Goal: Transaction & Acquisition: Subscribe to service/newsletter

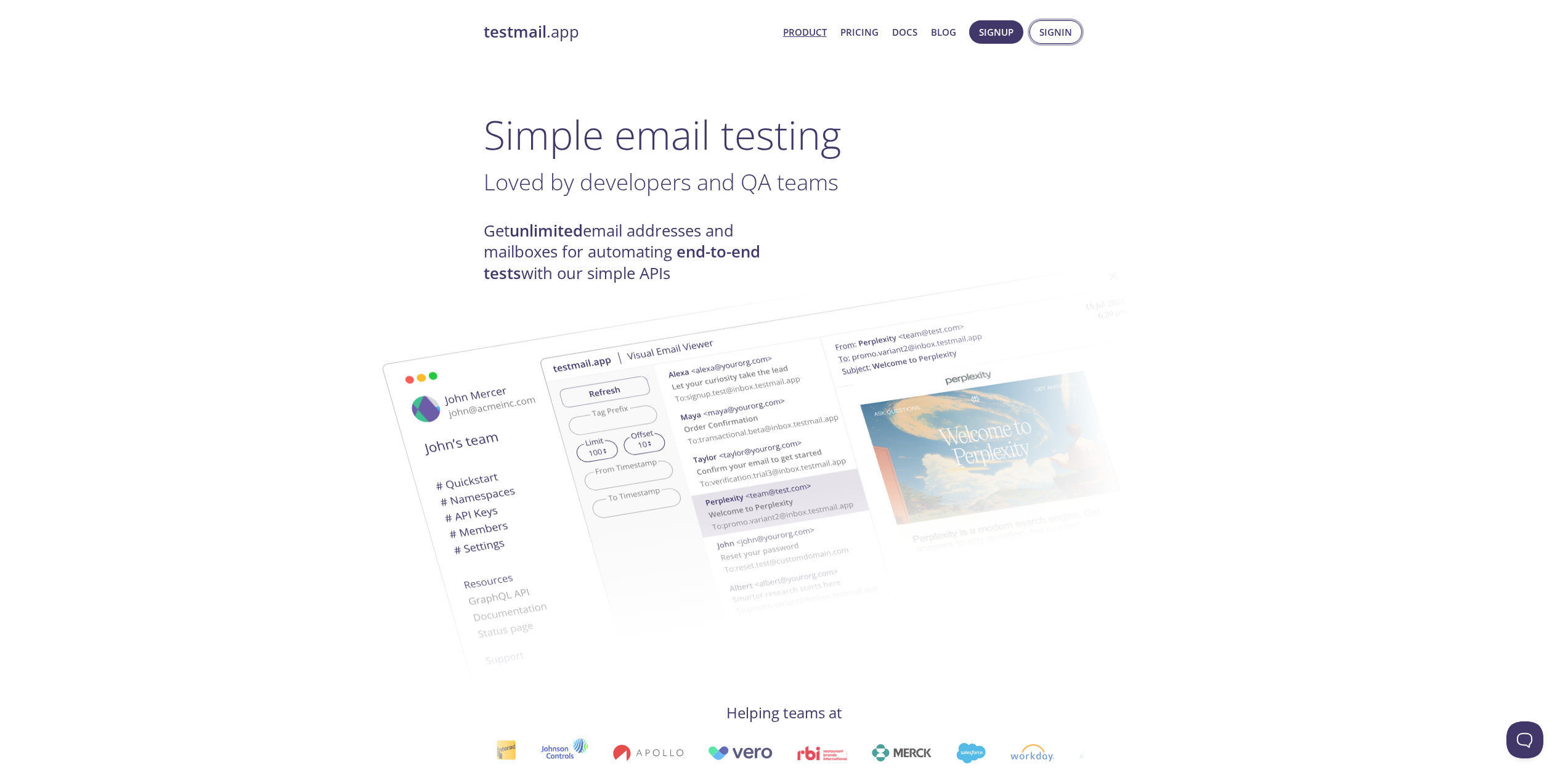
click at [1069, 32] on span "Signin" at bounding box center [1056, 32] width 33 height 16
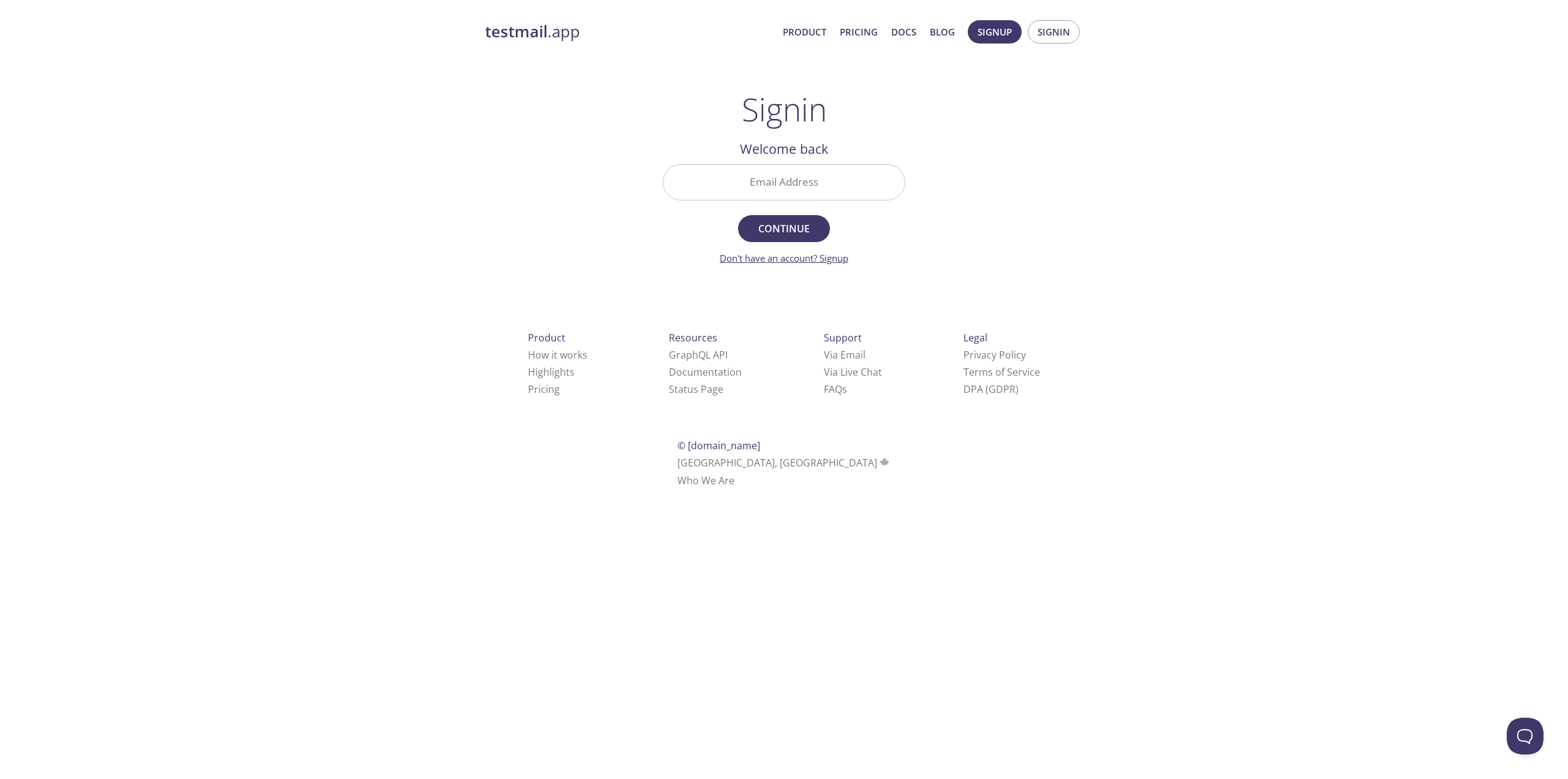
click at [830, 259] on link "Don't have an account? Signup" at bounding box center [784, 258] width 129 height 12
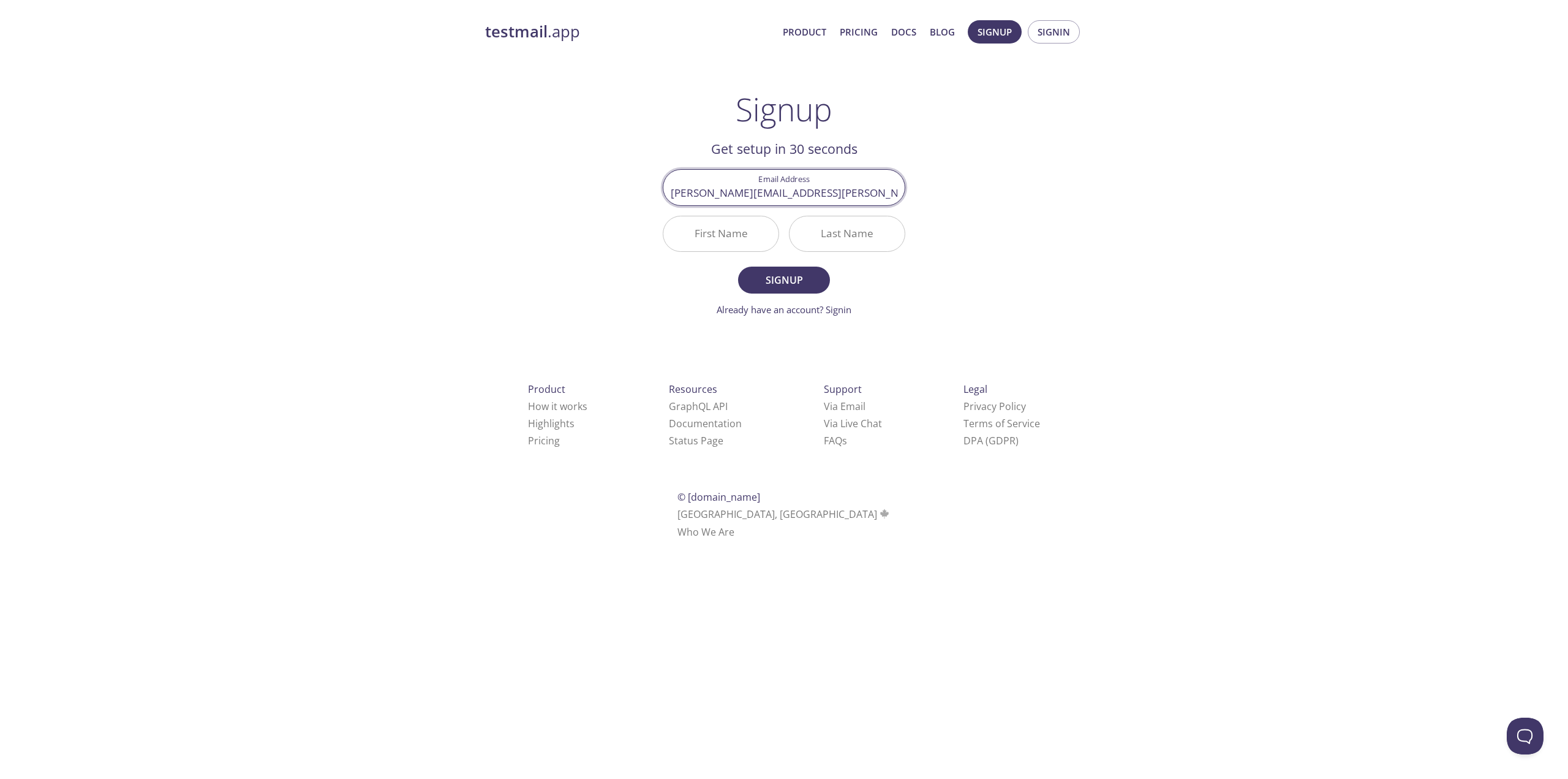
type input "[PERSON_NAME][EMAIL_ADDRESS][PERSON_NAME][DOMAIN_NAME]"
type input "[PERSON_NAME]"
type input "Gorgan"
click at [798, 283] on span "Signup" at bounding box center [784, 280] width 65 height 17
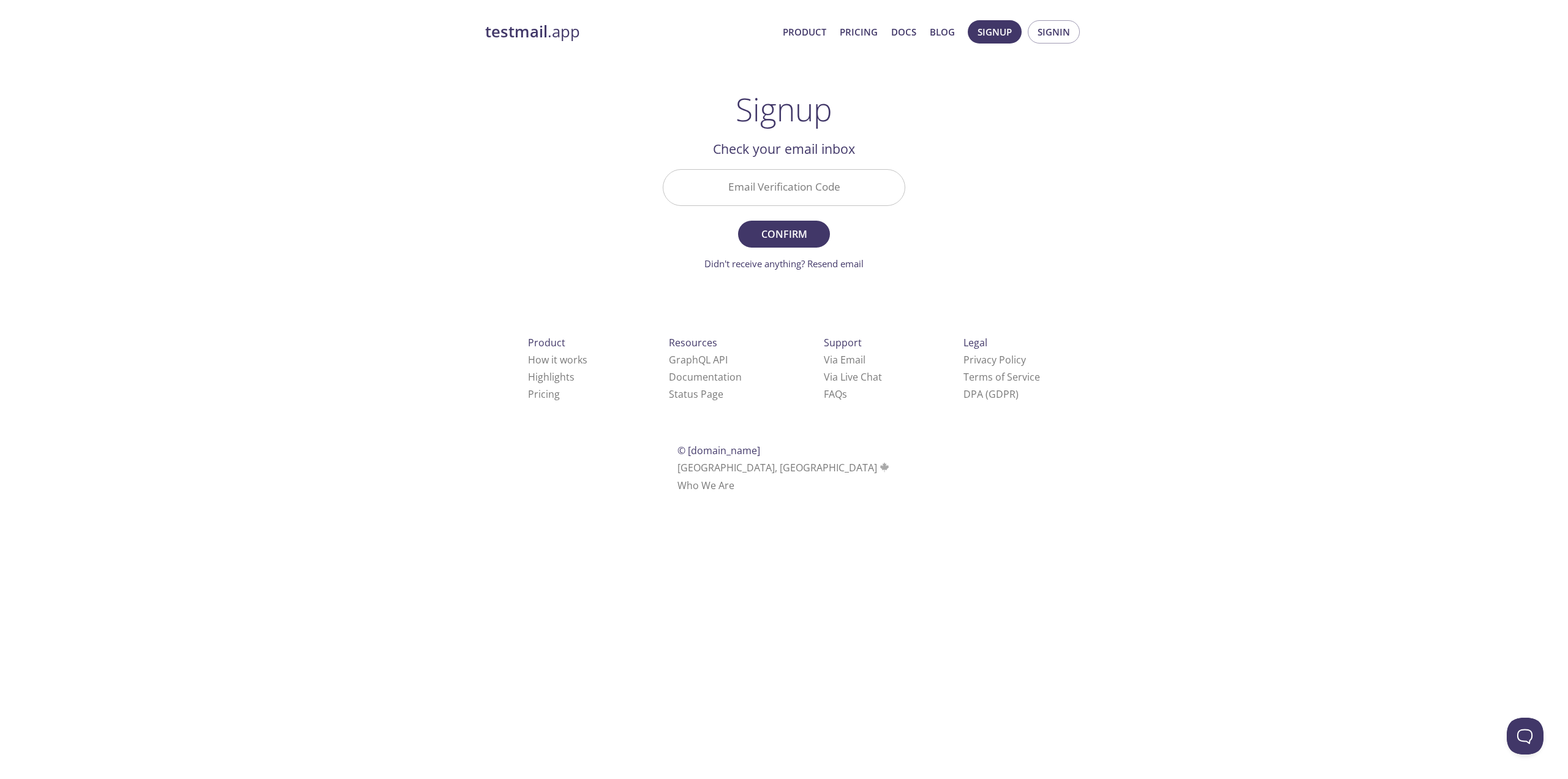
click at [772, 186] on input "Email Verification Code" at bounding box center [783, 187] width 241 height 35
click at [809, 264] on link "Didn't receive anything? Resend email" at bounding box center [784, 263] width 159 height 12
drag, startPoint x: 677, startPoint y: 156, endPoint x: 739, endPoint y: 181, distance: 66.9
click at [677, 156] on h2 "Check your email inbox" at bounding box center [784, 149] width 242 height 21
click at [758, 184] on input "Email Verification Code" at bounding box center [783, 187] width 241 height 35
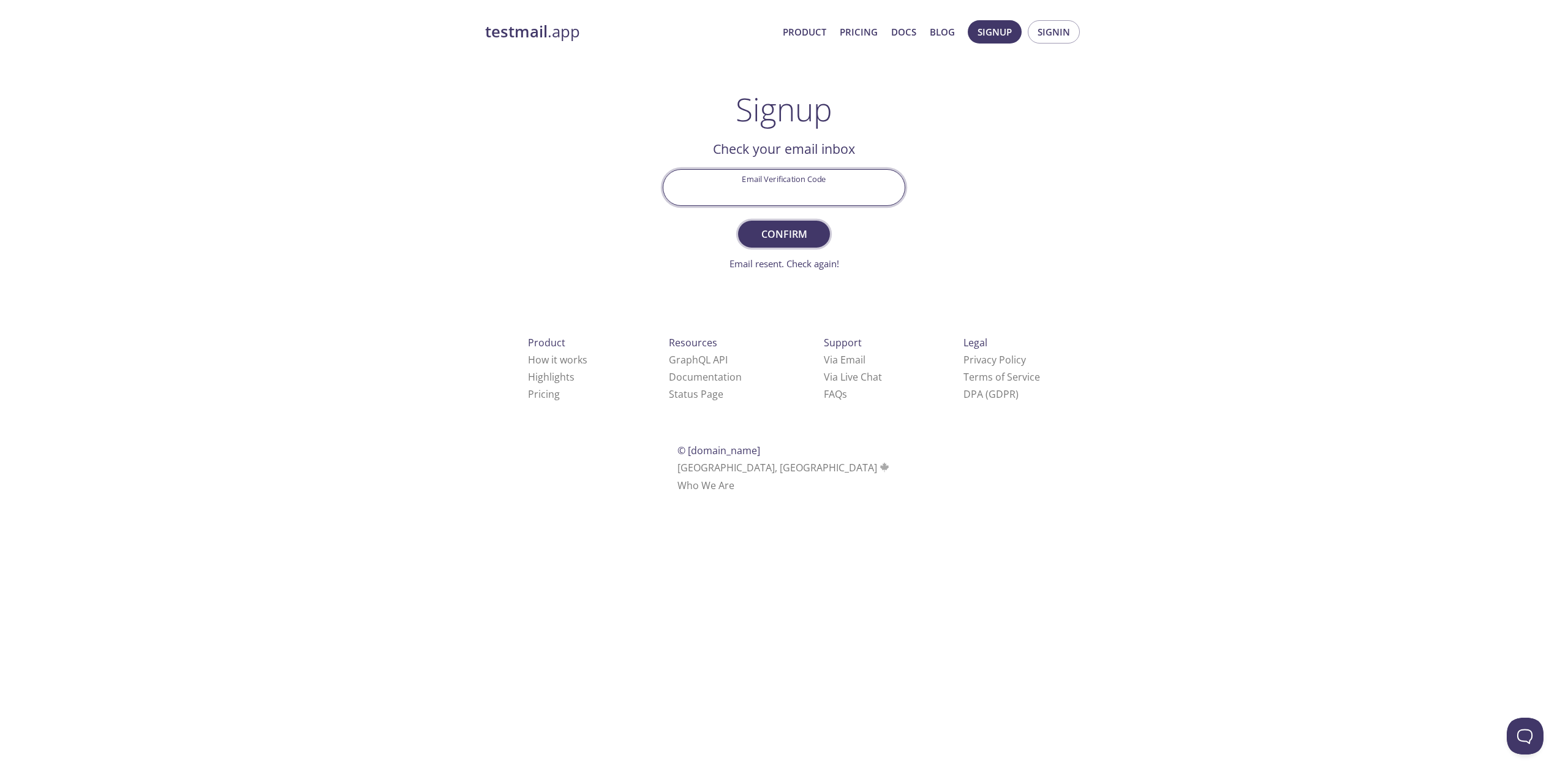
paste input "8ZUMNTD"
type input "8ZUMNTD"
click at [768, 233] on span "Confirm" at bounding box center [784, 234] width 65 height 17
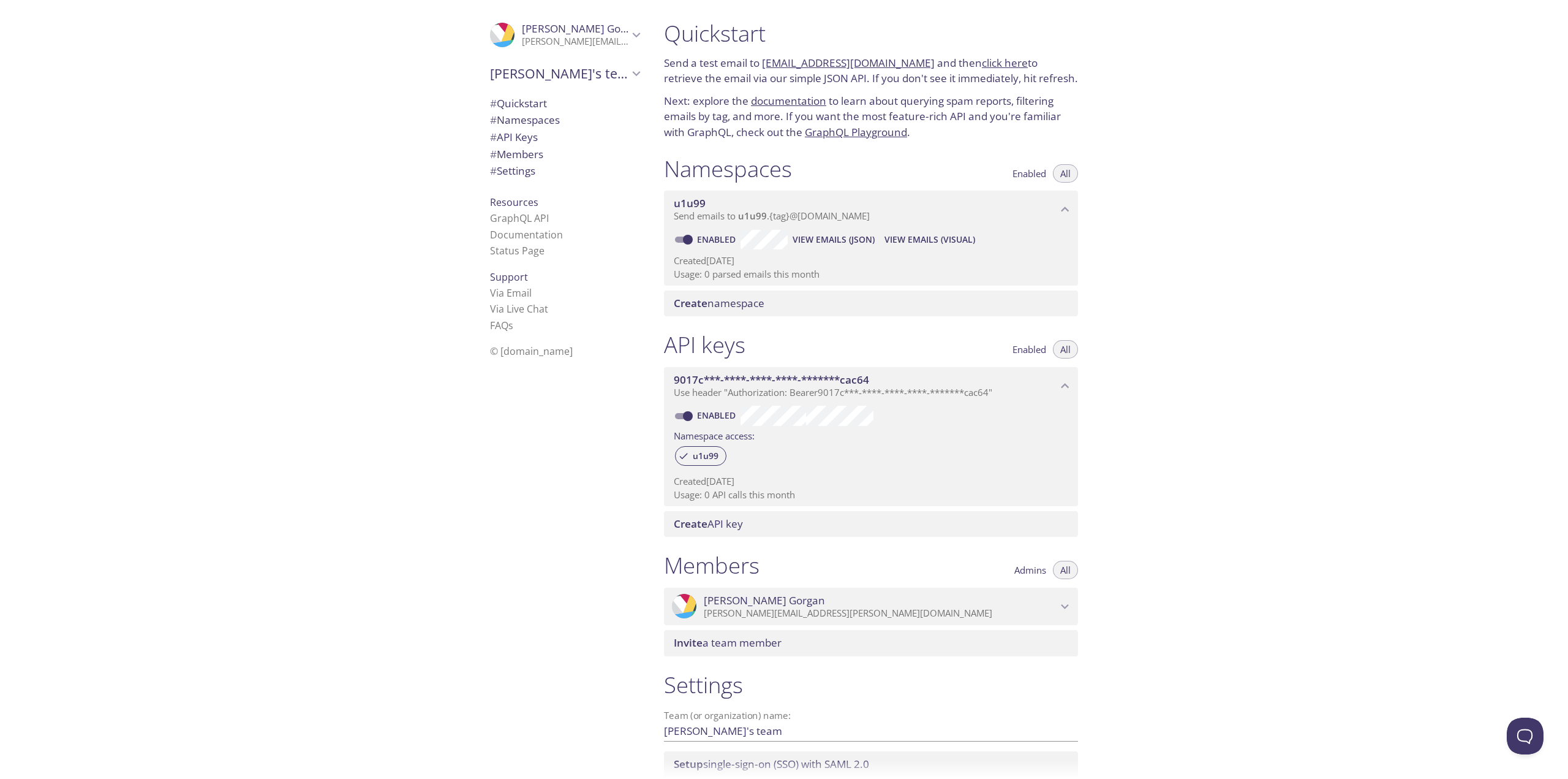
click at [544, 100] on span "# Quickstart" at bounding box center [564, 103] width 149 height 16
drag, startPoint x: 721, startPoint y: 80, endPoint x: 863, endPoint y: 81, distance: 142.0
click at [863, 81] on p "Send a test email to u1u99.test@inbox.testmail.app and then click here to retri…" at bounding box center [871, 69] width 414 height 31
click at [864, 81] on p "Send a test email to u1u99.test@inbox.testmail.app and then click here to retri…" at bounding box center [871, 69] width 414 height 31
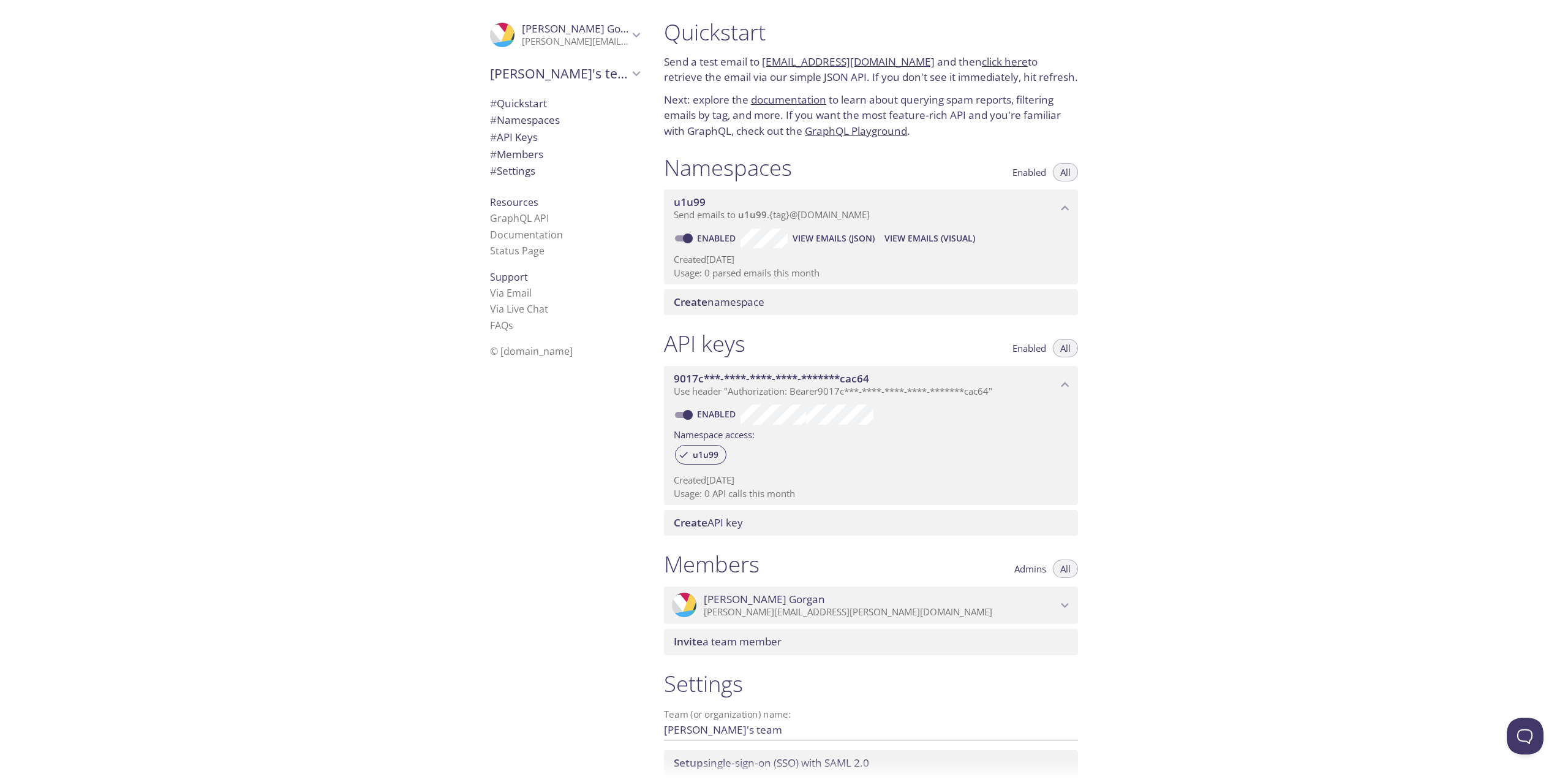
click at [698, 100] on p "Next: explore the documentation to learn about querying spam reports, filtering…" at bounding box center [871, 115] width 414 height 47
drag, startPoint x: 706, startPoint y: 76, endPoint x: 888, endPoint y: 87, distance: 182.3
click at [888, 87] on div "Quickstart Send a test email to u1u99.test@inbox.testmail.app and then click he…" at bounding box center [871, 78] width 434 height 135
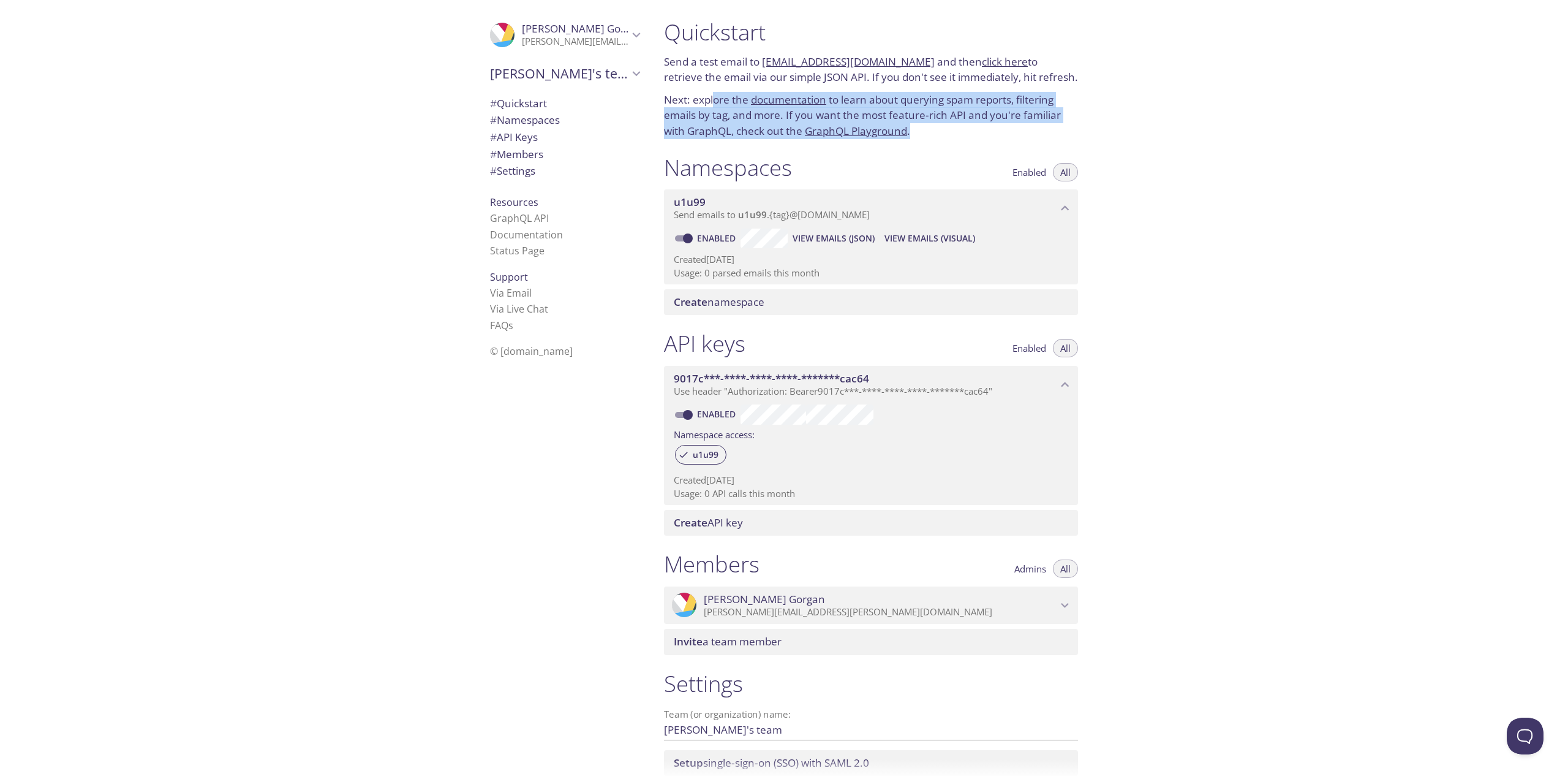
drag, startPoint x: 714, startPoint y: 100, endPoint x: 932, endPoint y: 132, distance: 220.3
click at [932, 132] on p "Next: explore the documentation to learn about querying spam reports, filtering…" at bounding box center [871, 115] width 414 height 47
drag, startPoint x: 673, startPoint y: 111, endPoint x: 926, endPoint y: 126, distance: 253.4
click at [926, 126] on p "Next: explore the documentation to learn about querying spam reports, filtering…" at bounding box center [871, 115] width 414 height 47
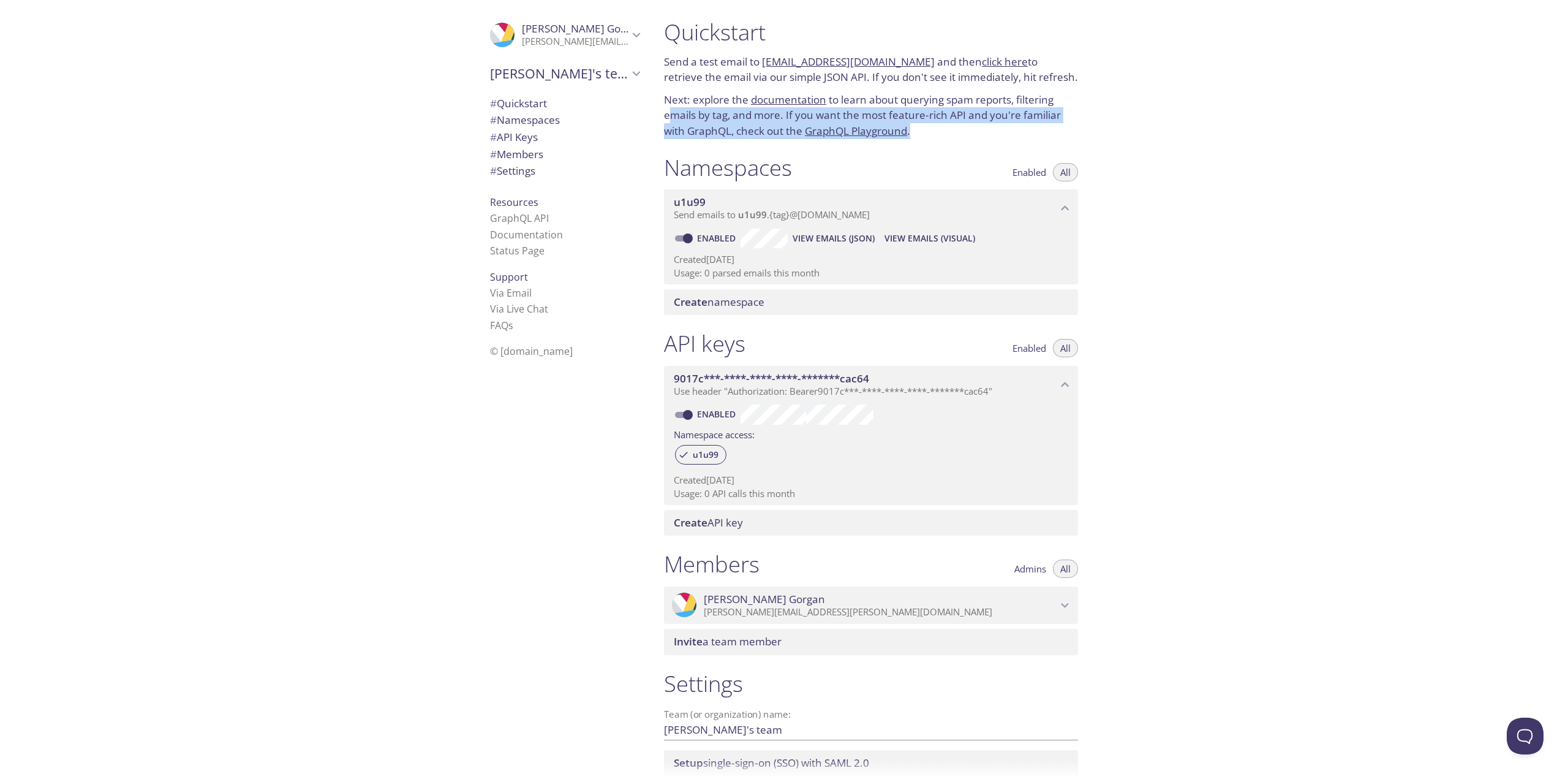
click at [926, 126] on p "Next: explore the documentation to learn about querying spam reports, filtering…" at bounding box center [871, 115] width 414 height 47
click at [933, 132] on p "Next: explore the documentation to learn about querying spam reports, filtering…" at bounding box center [871, 115] width 414 height 47
click at [752, 298] on span "Create namespace" at bounding box center [719, 302] width 90 height 14
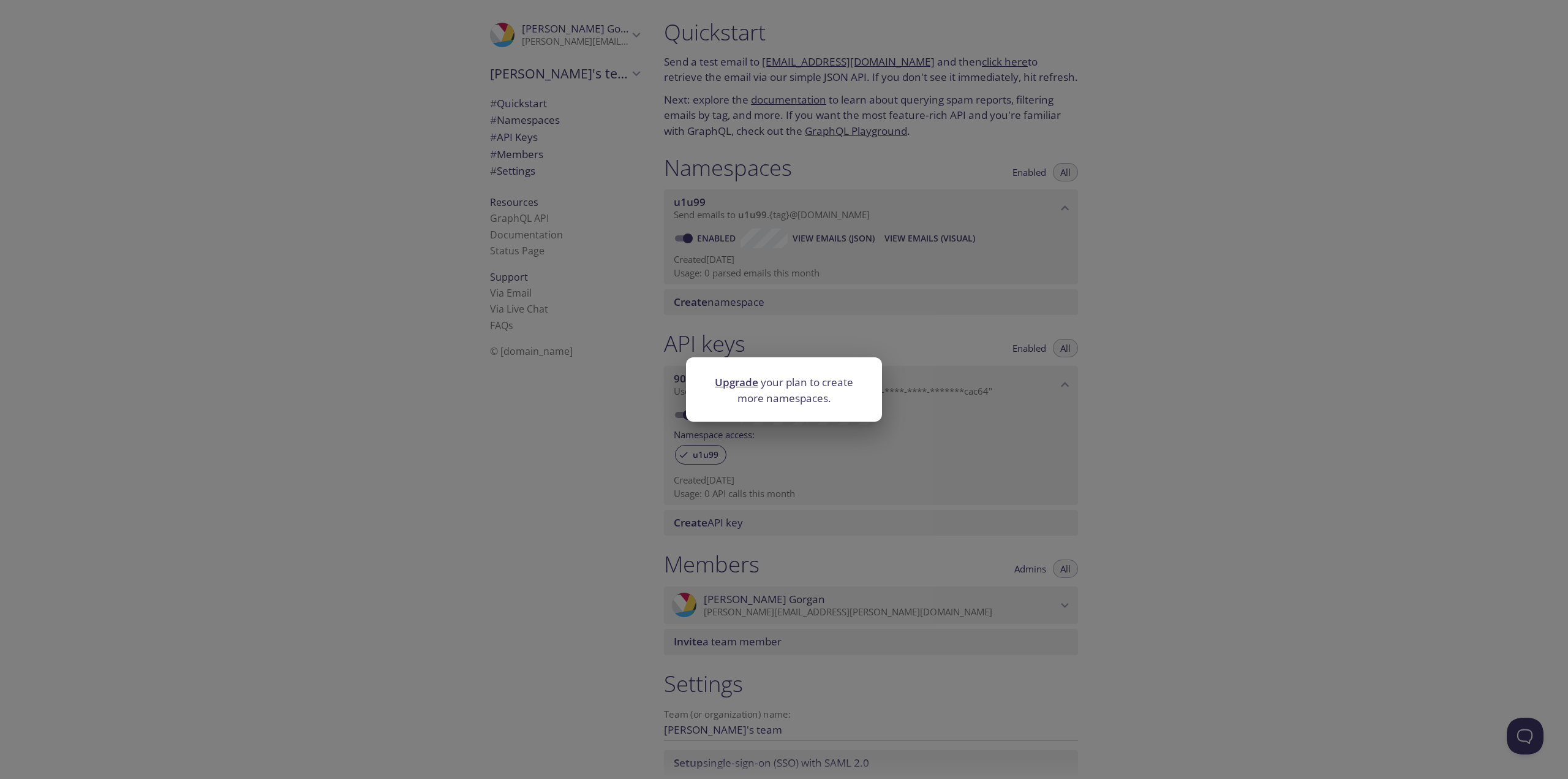
click at [886, 289] on div "Upgrade your plan to create more namespaces." at bounding box center [784, 389] width 1568 height 779
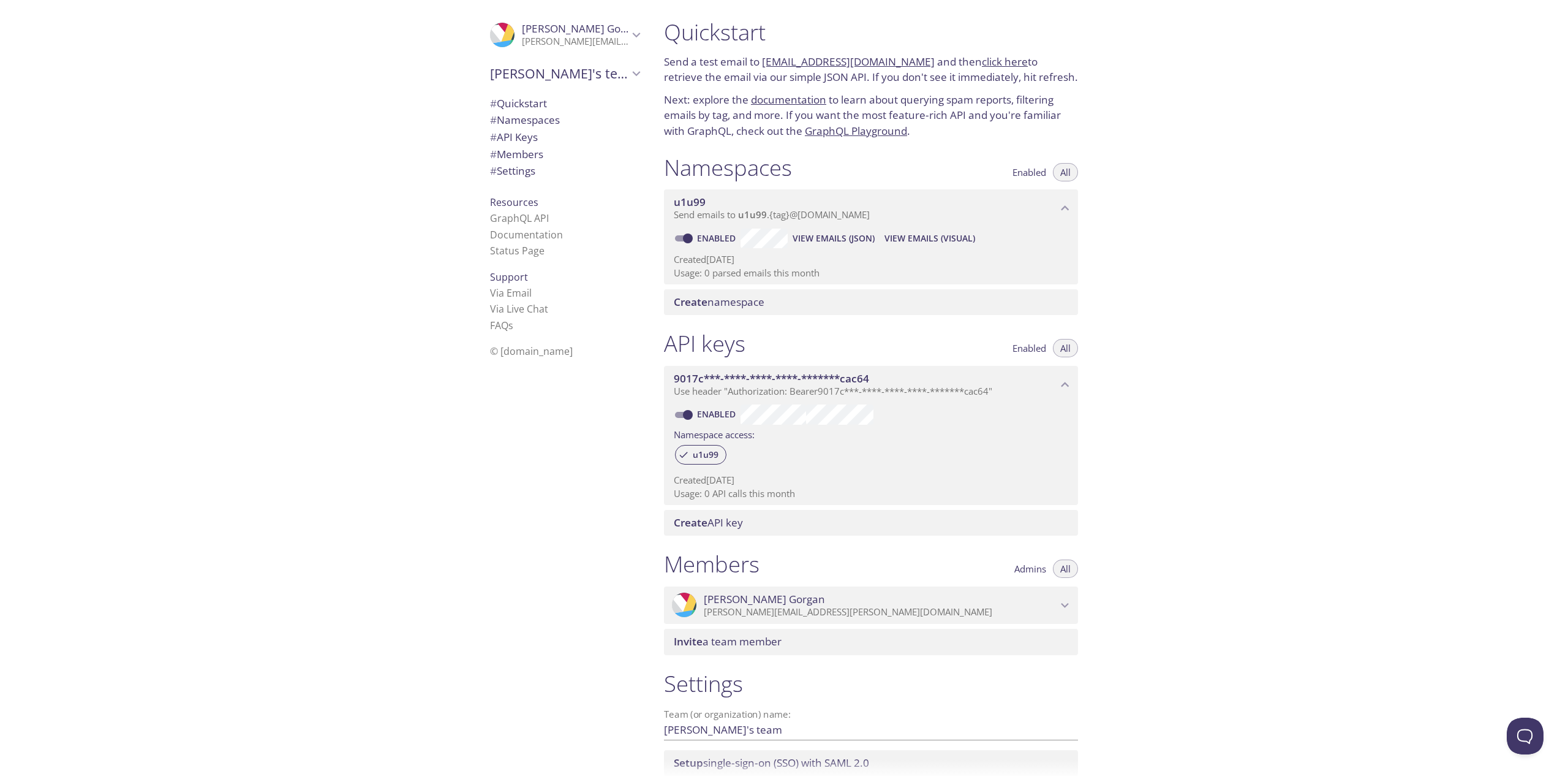
click at [830, 241] on span "View Emails (JSON)" at bounding box center [833, 238] width 82 height 15
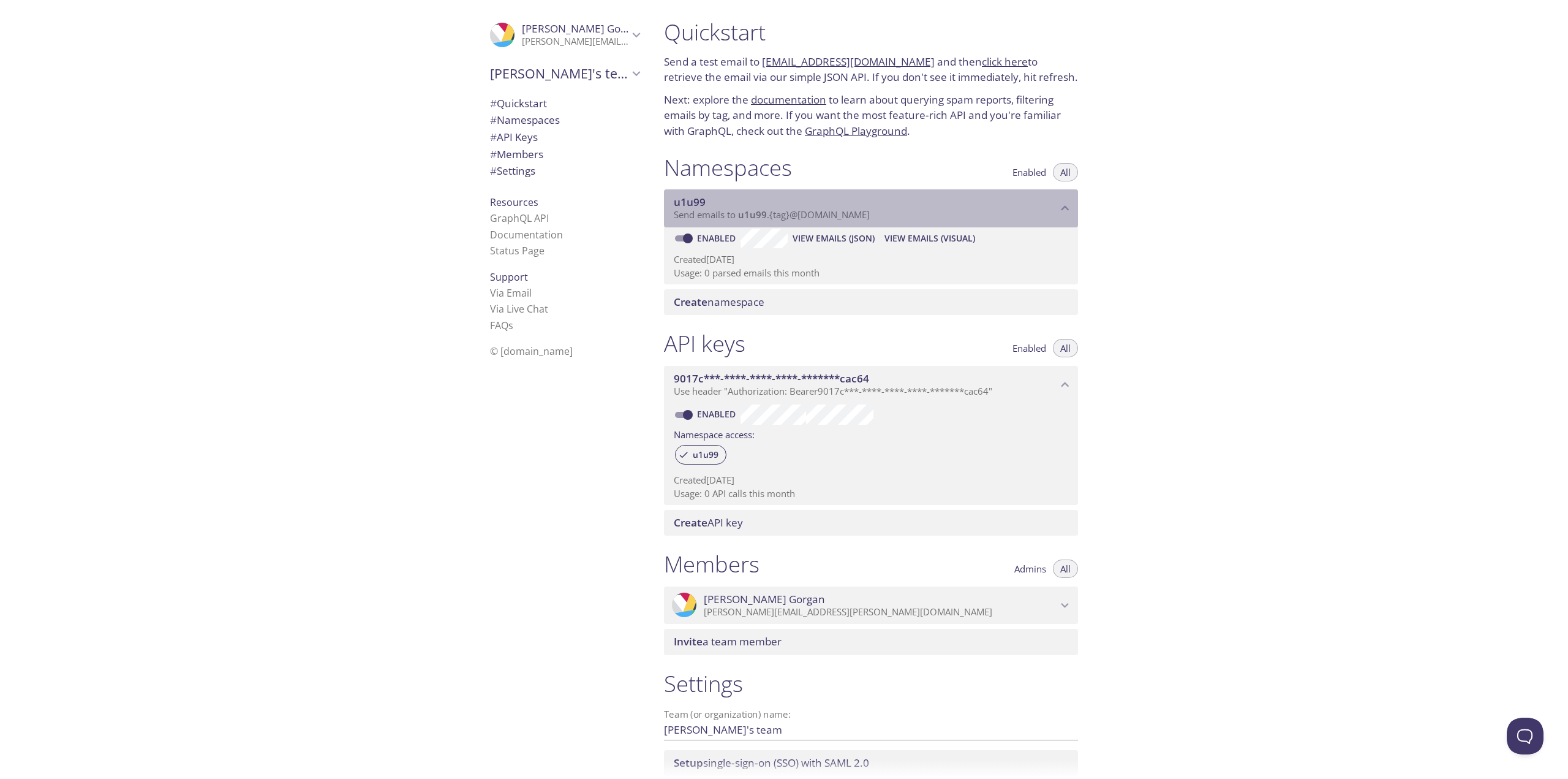
drag, startPoint x: 892, startPoint y: 215, endPoint x: 744, endPoint y: 218, distance: 148.0
click at [744, 218] on p "Send emails to u1u99 . {tag} @inbox.testmail.app" at bounding box center [865, 215] width 383 height 12
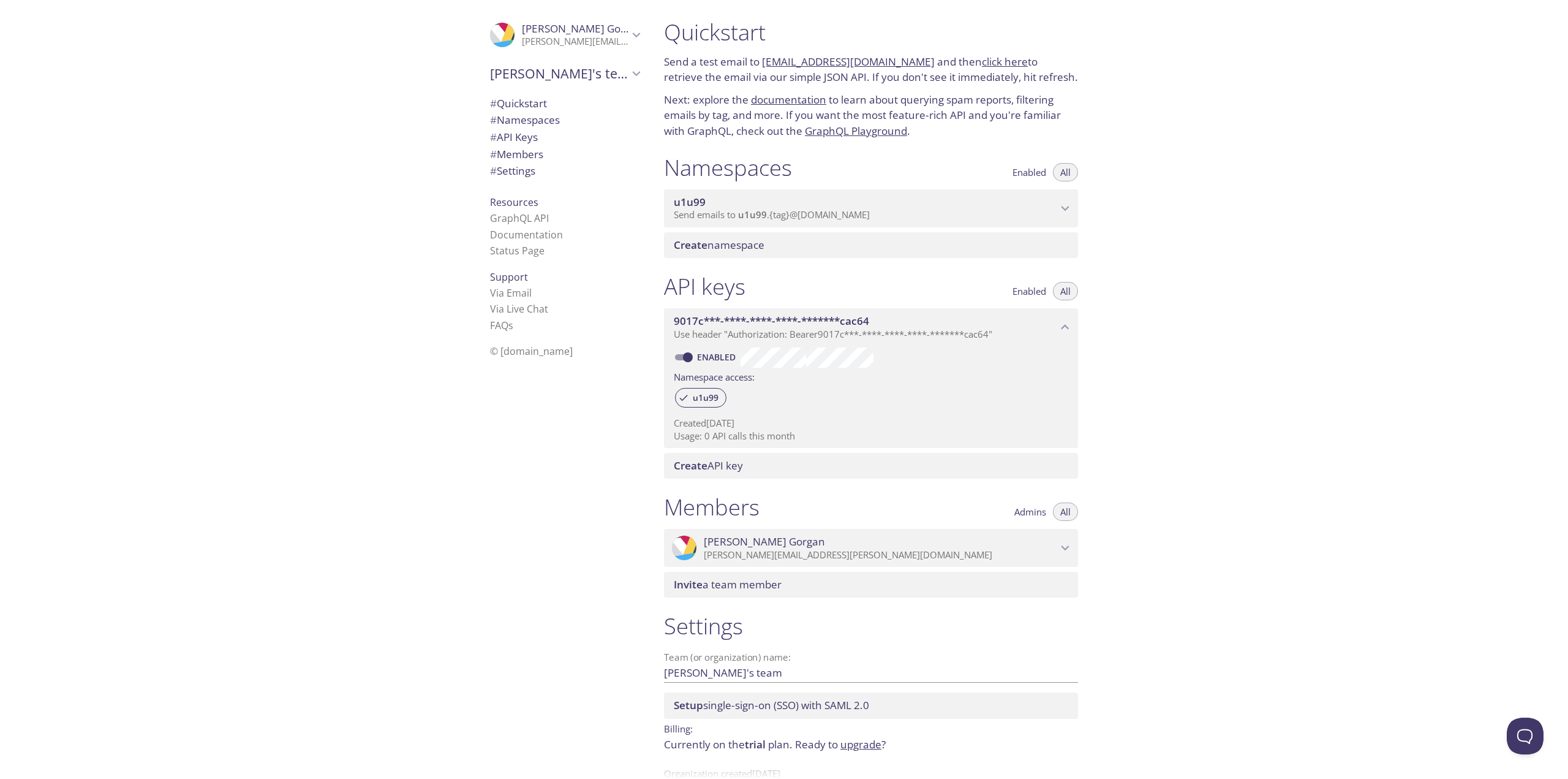
click at [744, 218] on span "u1u99" at bounding box center [752, 214] width 29 height 12
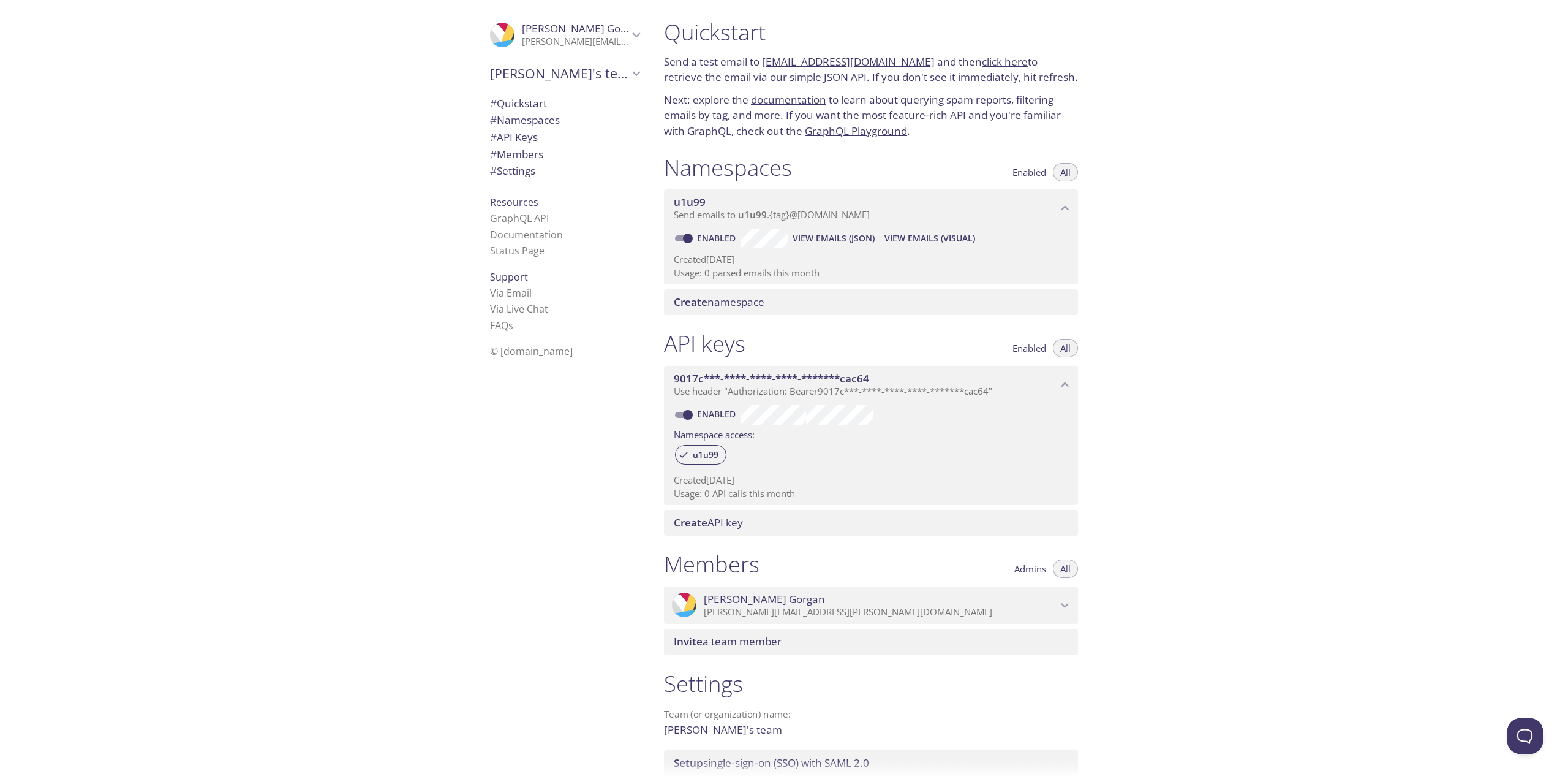
scroll to position [0, 0]
drag, startPoint x: 919, startPoint y: 64, endPoint x: 765, endPoint y: 65, distance: 154.0
click at [765, 65] on p "Send a test email to u1u99.test@inbox.testmail.app and then click here to retri…" at bounding box center [871, 70] width 414 height 31
copy p "[EMAIL_ADDRESS][DOMAIN_NAME]"
click at [938, 100] on p "Next: explore the documentation to learn about querying spam reports, filtering…" at bounding box center [871, 116] width 414 height 47
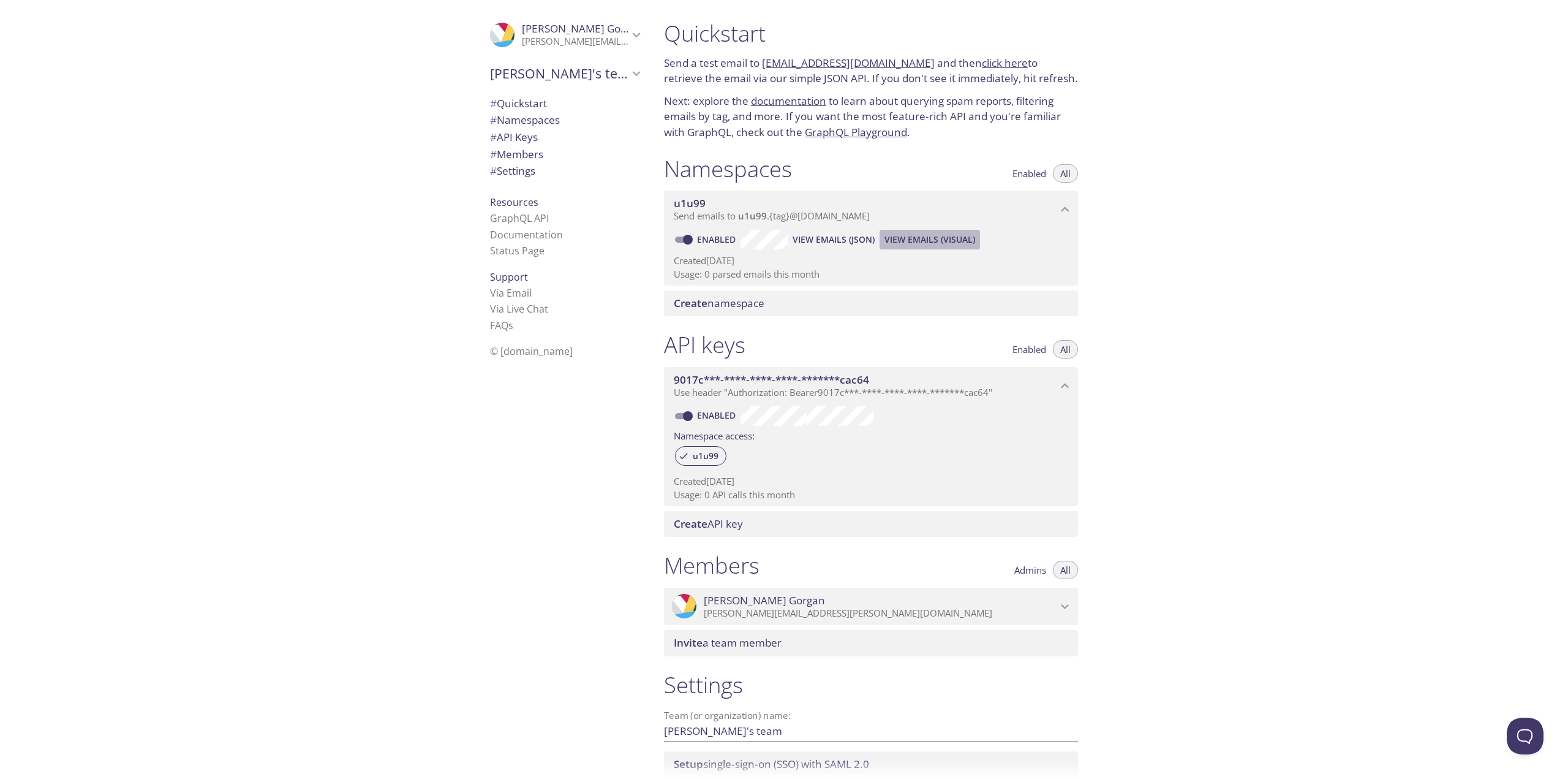
click at [942, 239] on span "View Emails (Visual)" at bounding box center [930, 239] width 90 height 15
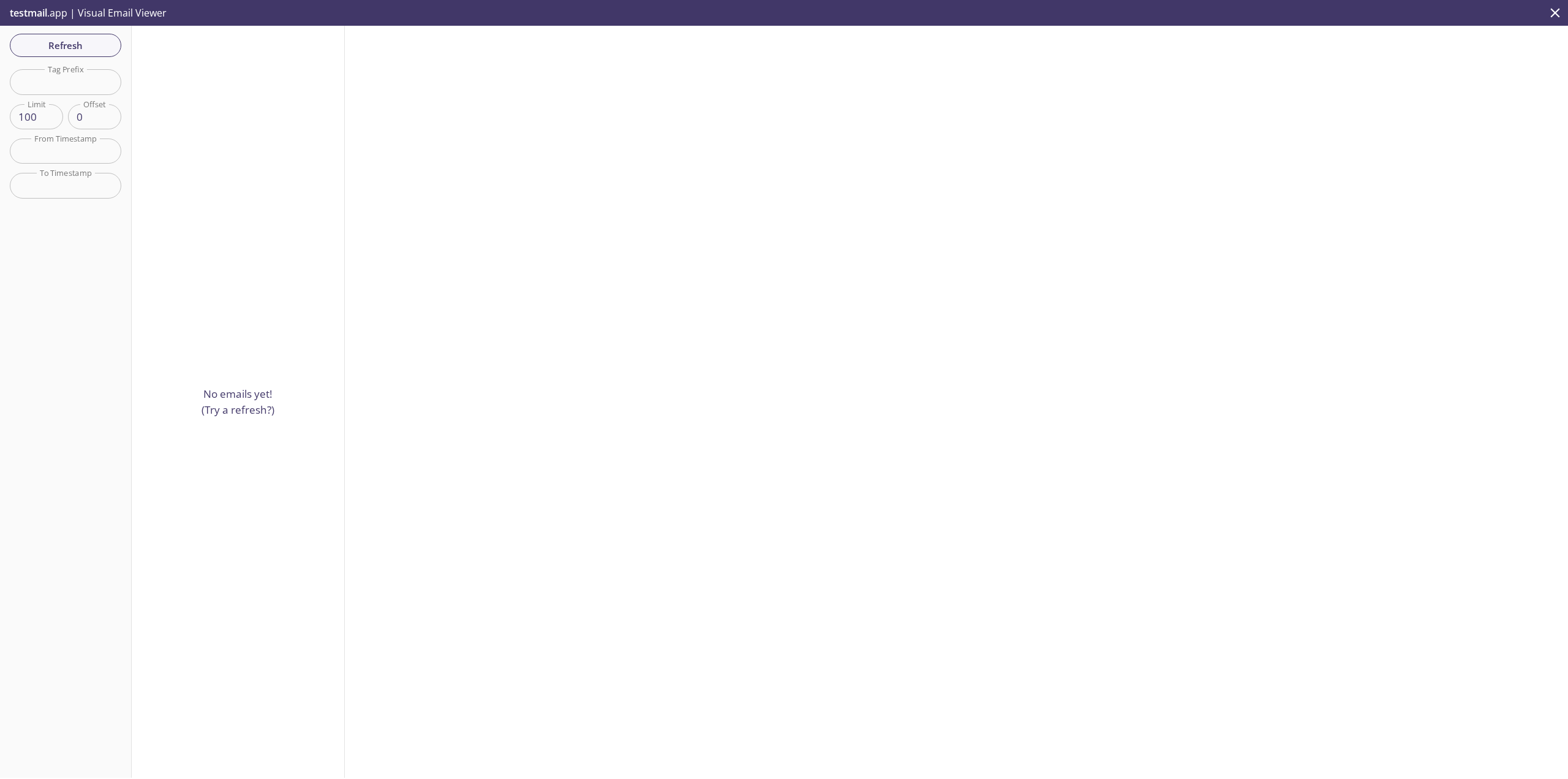
click at [89, 39] on span "Refresh" at bounding box center [65, 45] width 92 height 16
click at [78, 41] on span "Refresh" at bounding box center [65, 45] width 92 height 16
click at [52, 45] on span "Refresh" at bounding box center [65, 45] width 92 height 16
click at [189, 58] on span "To: u1u99.test@inbox.testmail.app" at bounding box center [222, 63] width 160 height 12
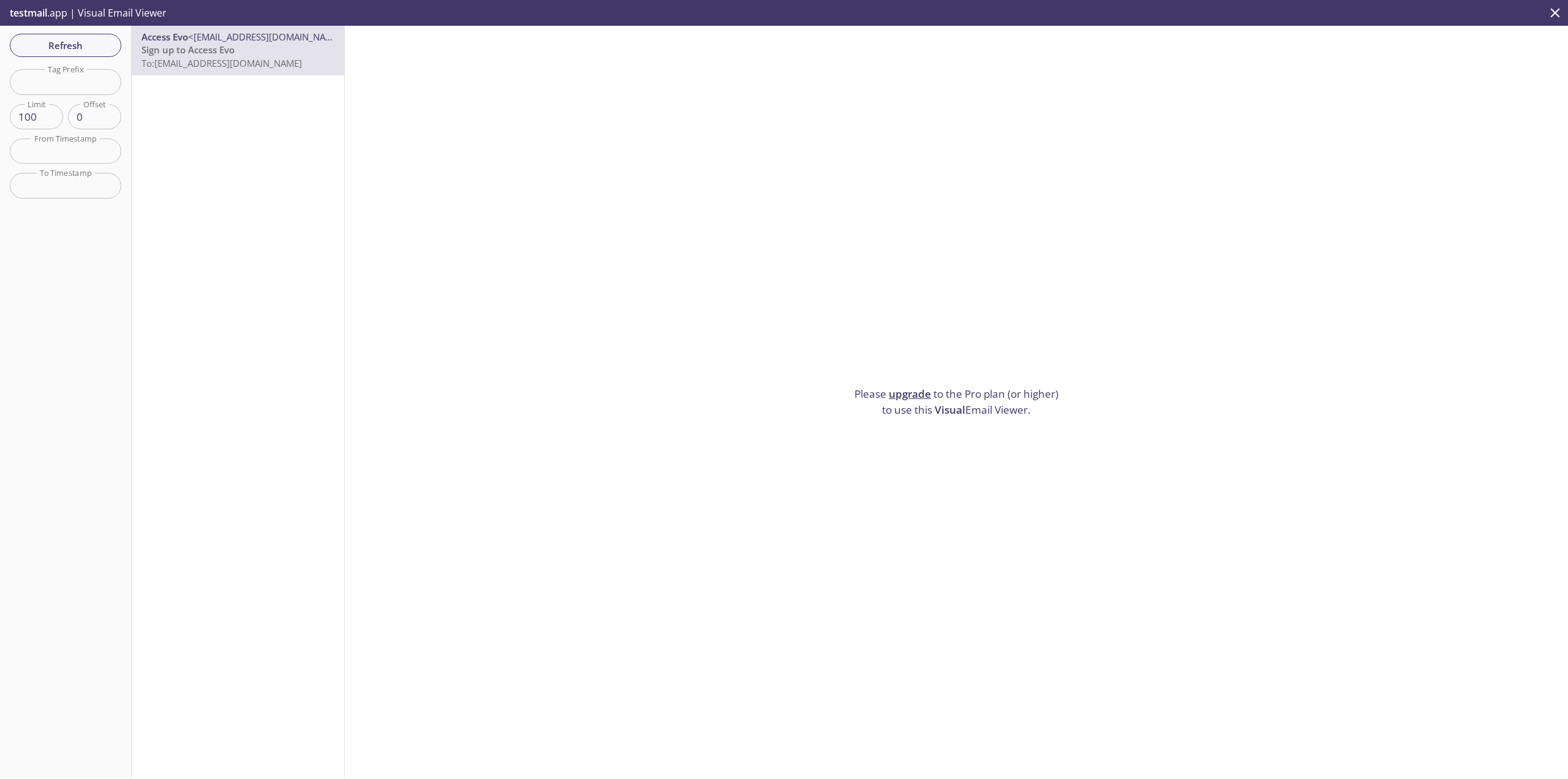
click at [211, 52] on span "Sign up to Access Evo" at bounding box center [188, 49] width 93 height 12
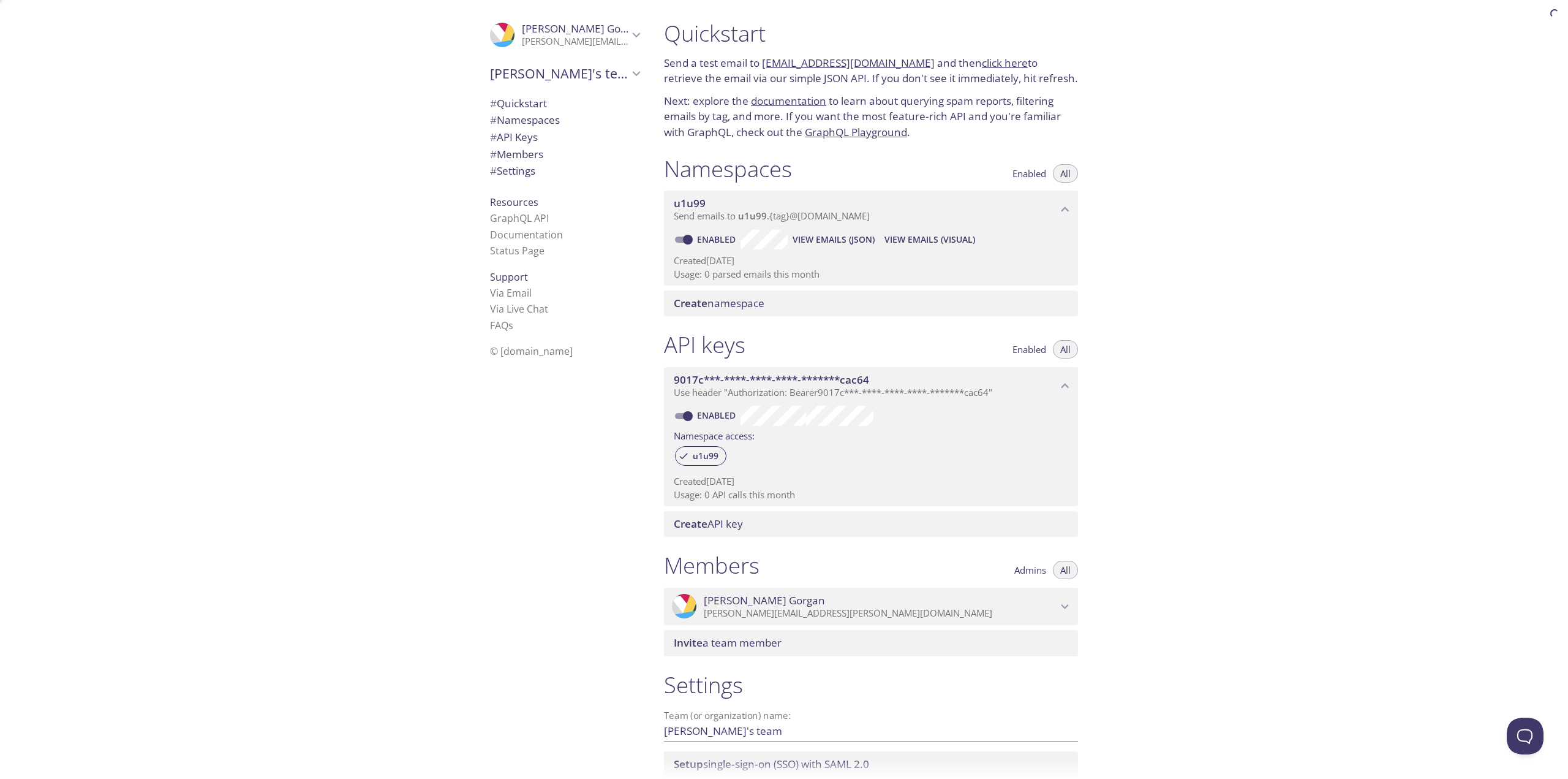
scroll to position [19, 0]
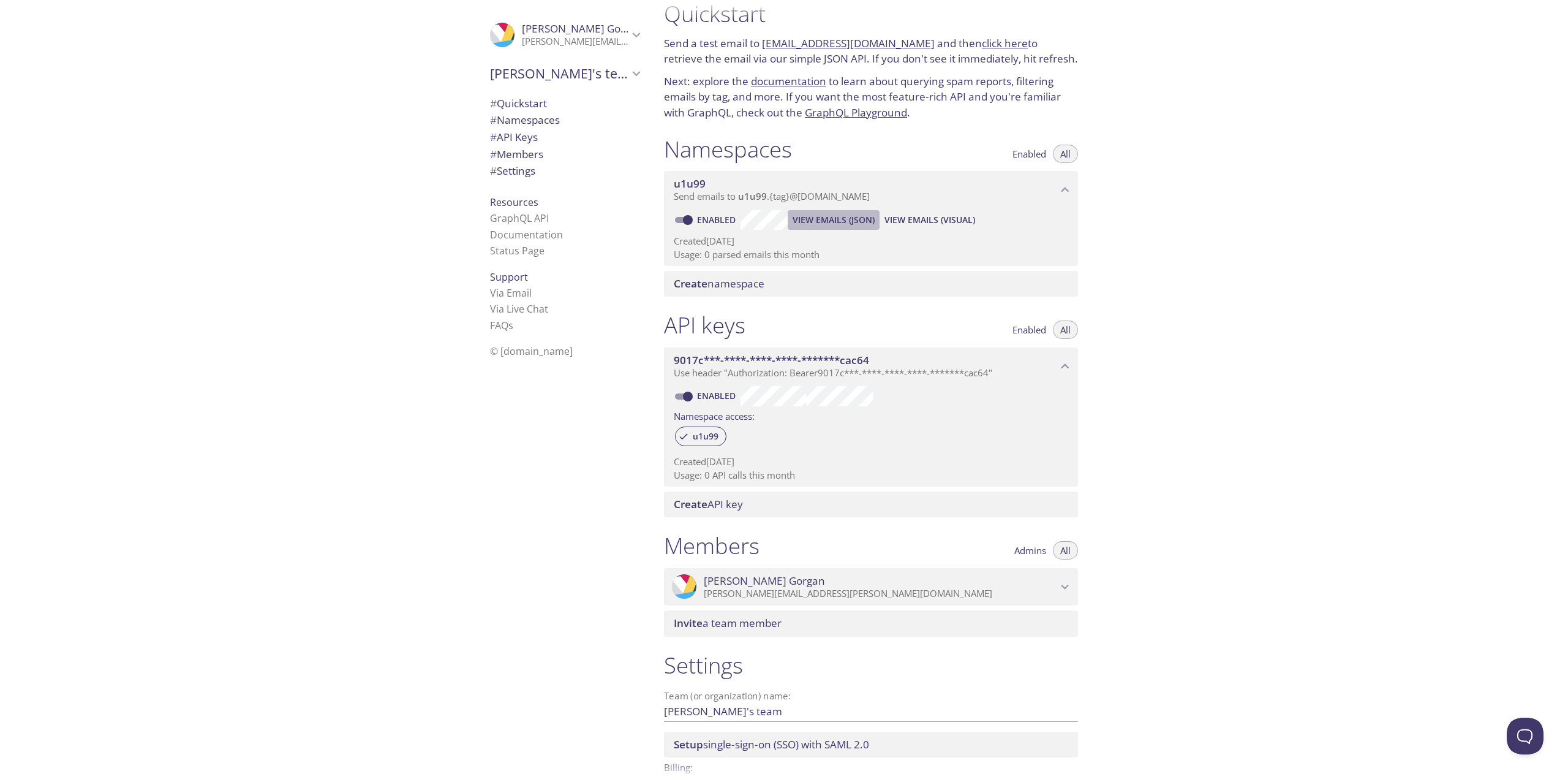
click at [837, 217] on span "View Emails (JSON)" at bounding box center [833, 220] width 82 height 15
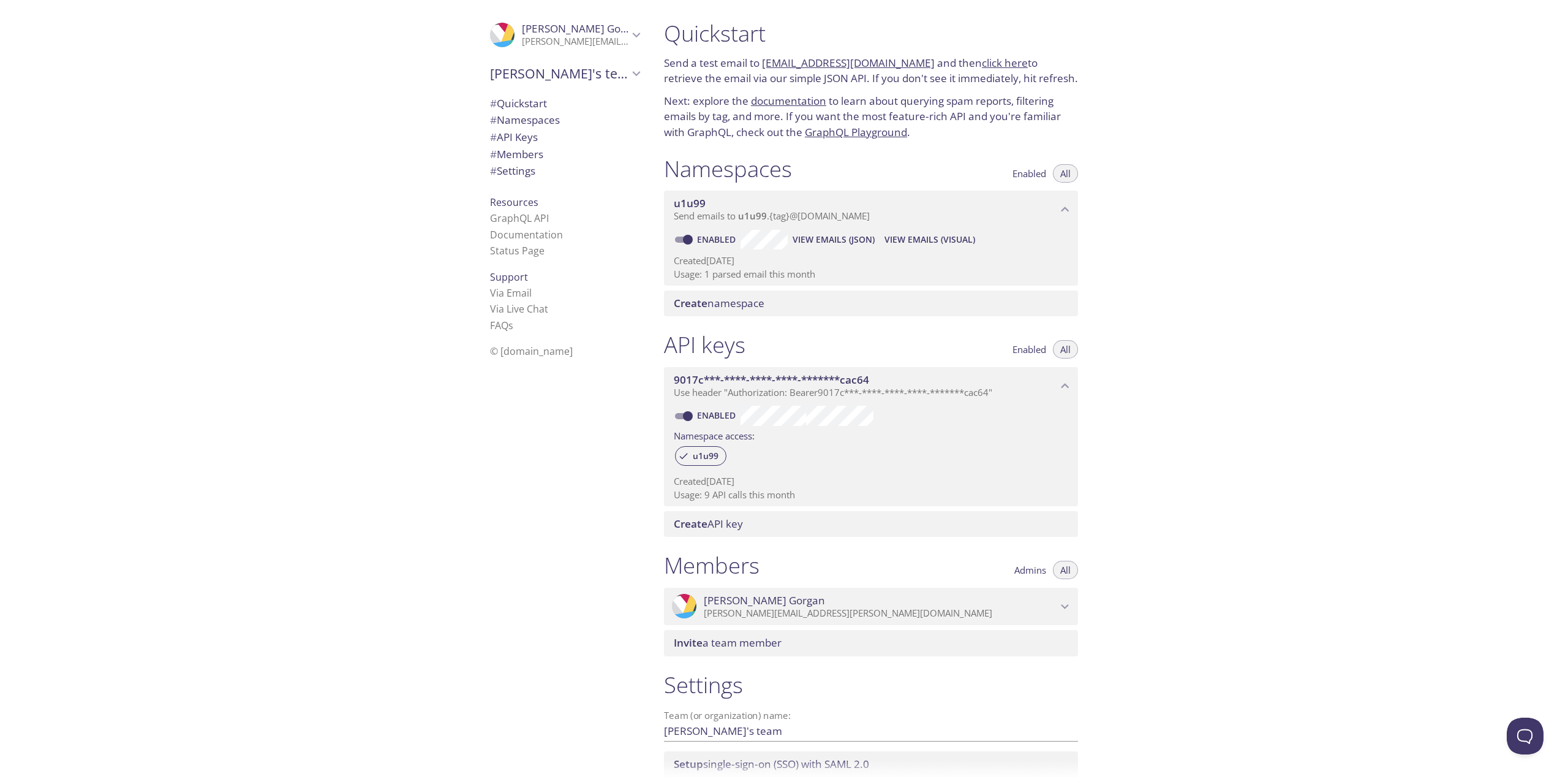
click at [836, 239] on span "View Emails (JSON)" at bounding box center [833, 239] width 82 height 15
click at [831, 238] on span "View Emails (JSON)" at bounding box center [833, 239] width 82 height 15
click at [843, 239] on span "View Emails (JSON)" at bounding box center [833, 239] width 82 height 15
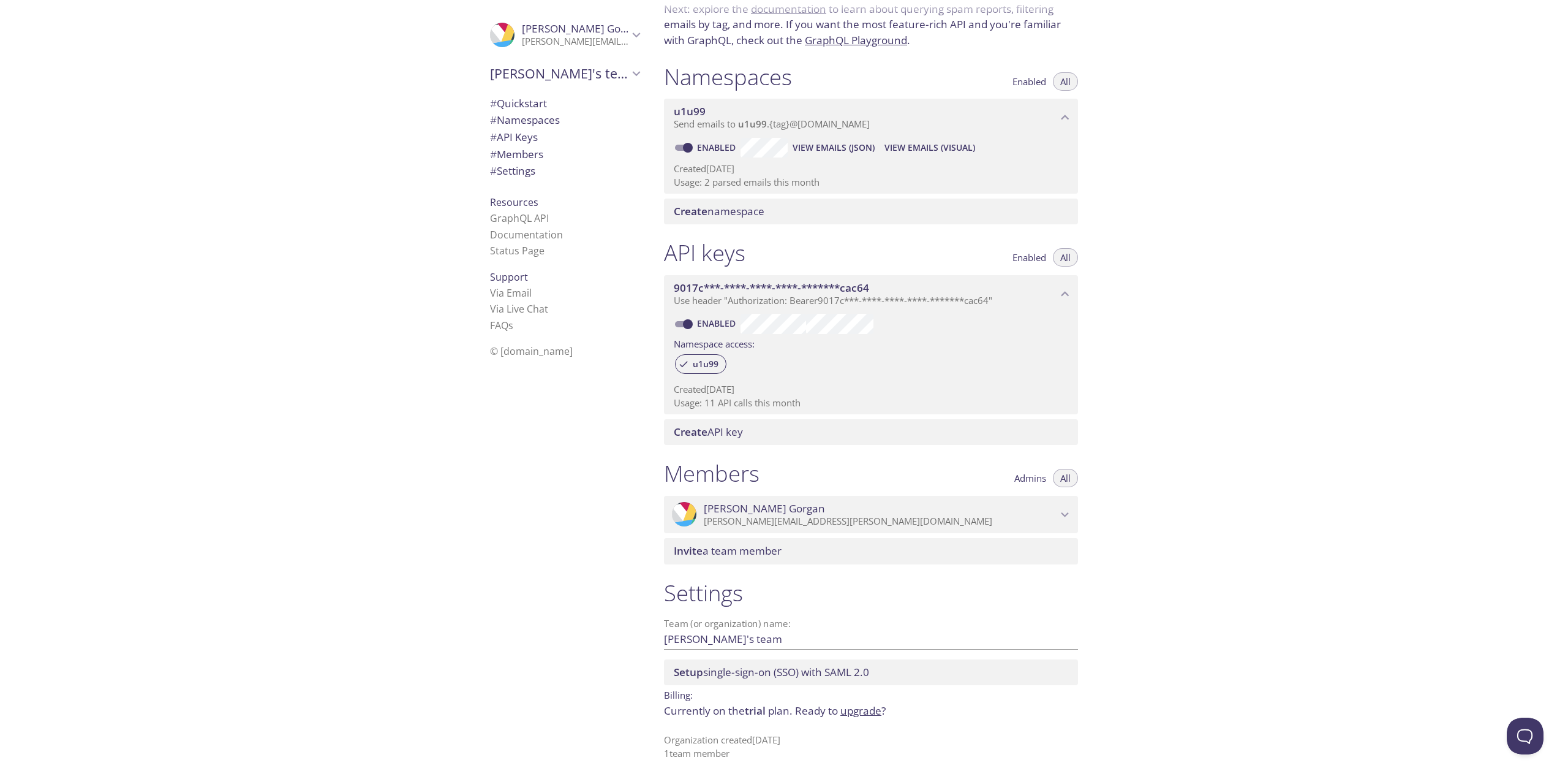
scroll to position [92, 0]
click at [826, 149] on span "View Emails (JSON)" at bounding box center [833, 147] width 82 height 15
click at [534, 139] on span "# API Keys" at bounding box center [564, 137] width 149 height 16
click at [633, 33] on icon "Daniel Gorgan" at bounding box center [636, 35] width 16 height 16
click at [630, 37] on icon "Daniel Gorgan" at bounding box center [636, 35] width 16 height 16
